Goal: Task Accomplishment & Management: Use online tool/utility

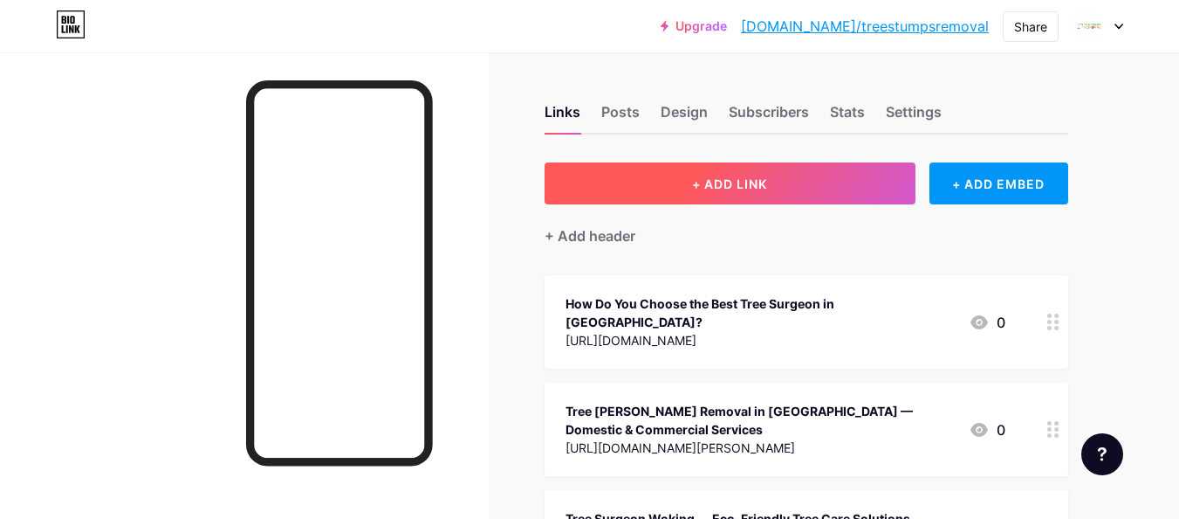
click at [761, 194] on button "+ ADD LINK" at bounding box center [730, 183] width 371 height 42
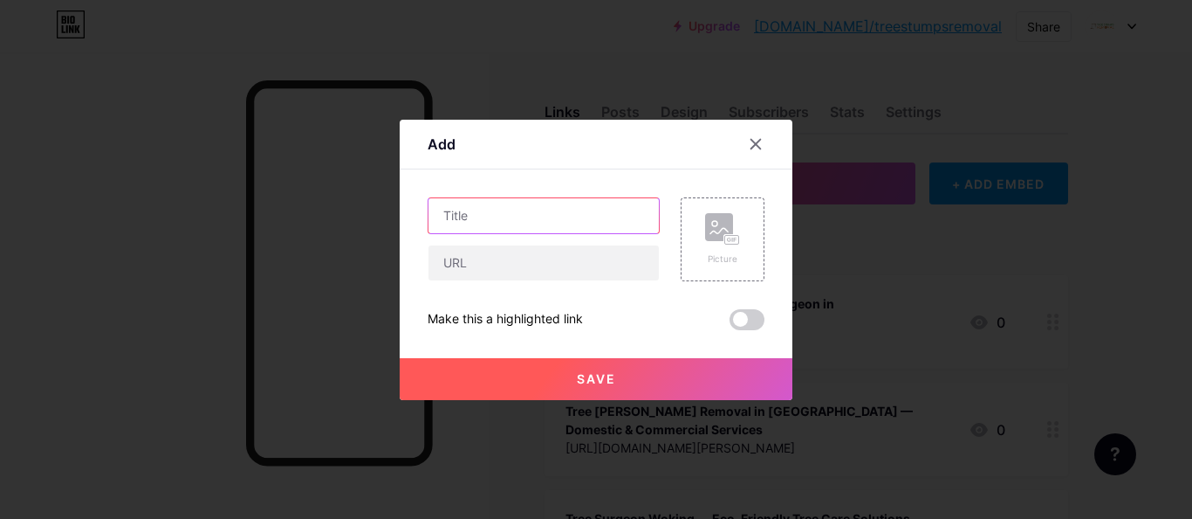
click at [487, 223] on input "text" at bounding box center [544, 215] width 230 height 35
paste input "Professional Tree [PERSON_NAME] Removal [GEOGRAPHIC_DATA]"
type input "Professional Tree [PERSON_NAME] Removal [GEOGRAPHIC_DATA]"
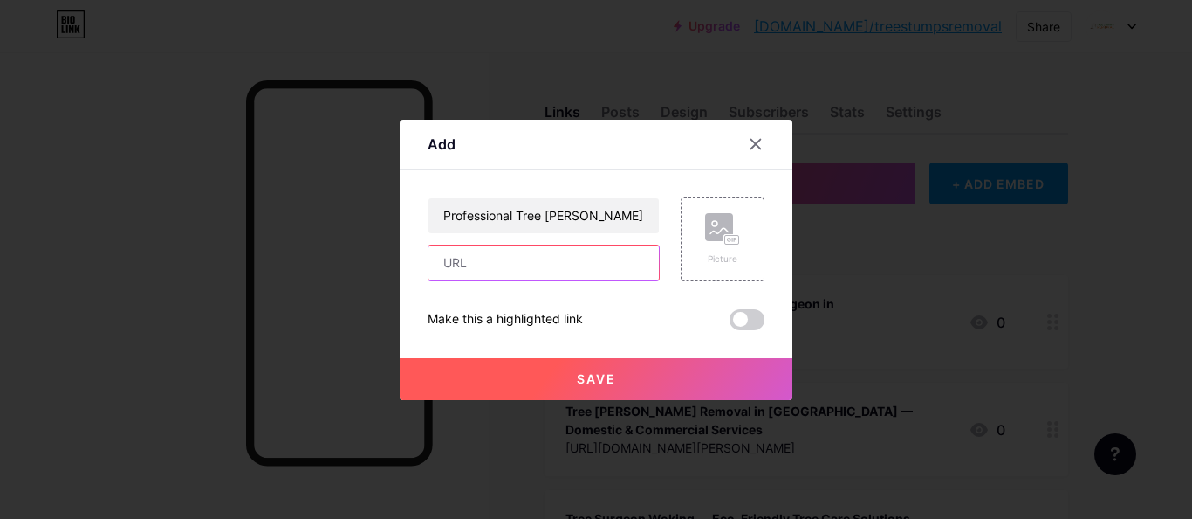
click at [510, 269] on input "text" at bounding box center [544, 262] width 230 height 35
paste input "[URL][DOMAIN_NAME][PERSON_NAME]"
type input "[URL][DOMAIN_NAME][PERSON_NAME]"
click at [511, 381] on button "Save" at bounding box center [596, 379] width 393 height 42
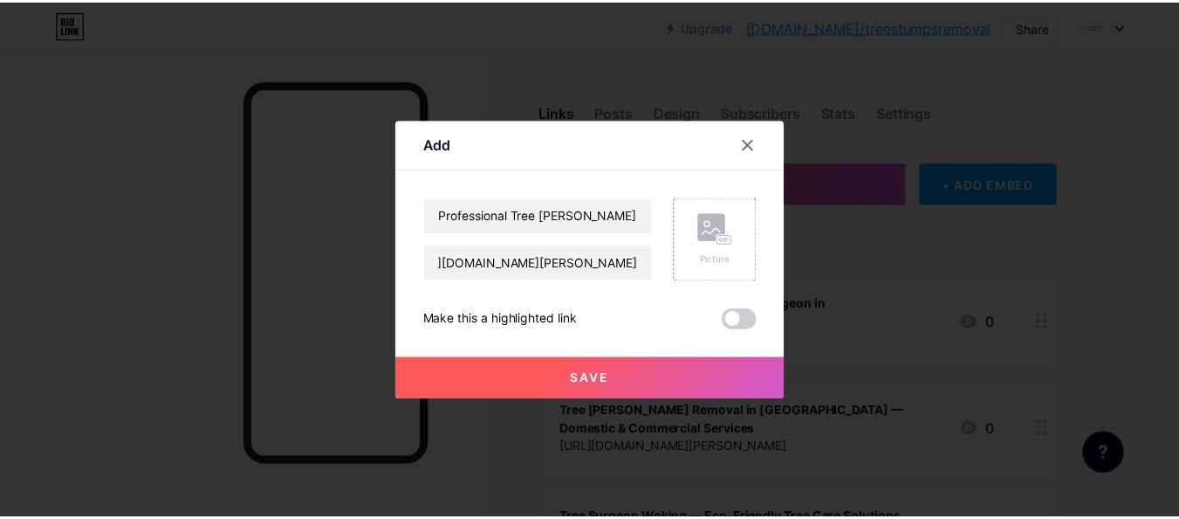
scroll to position [0, 0]
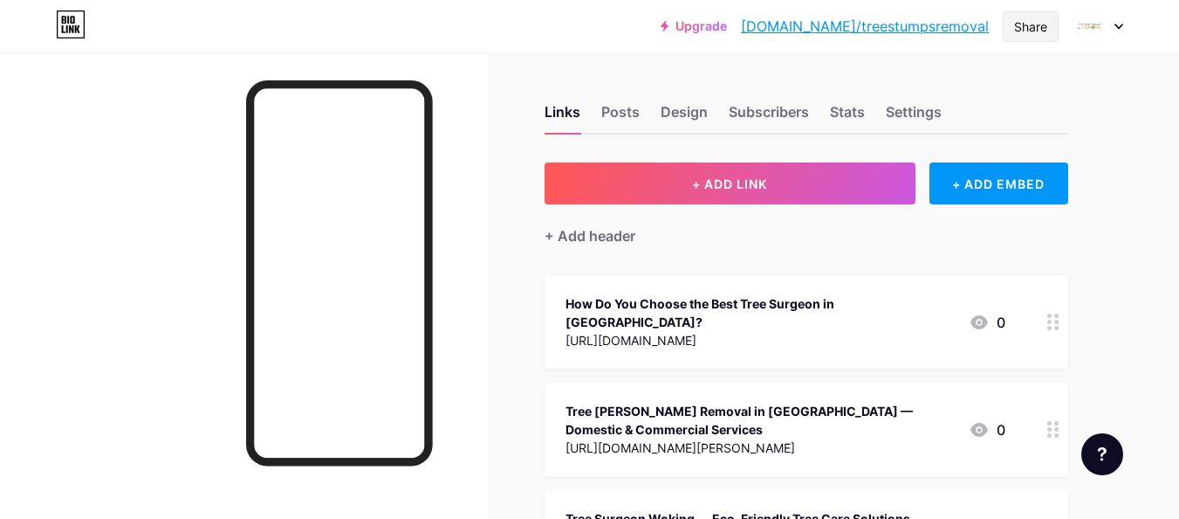
click at [1033, 28] on div "Share" at bounding box center [1030, 26] width 33 height 18
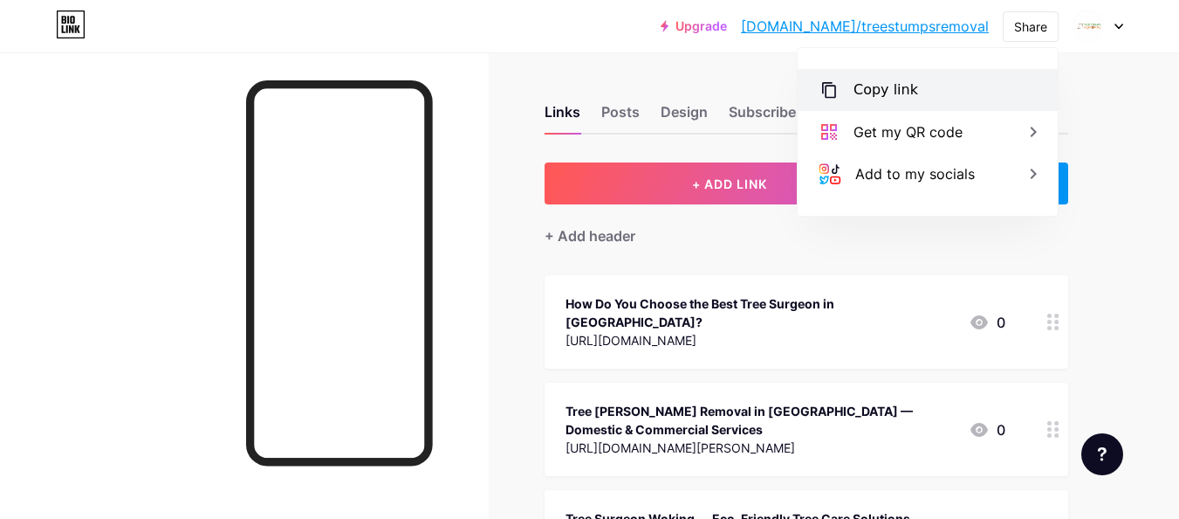
click at [933, 86] on div "Copy link" at bounding box center [928, 90] width 260 height 42
